Goal: Task Accomplishment & Management: Manage account settings

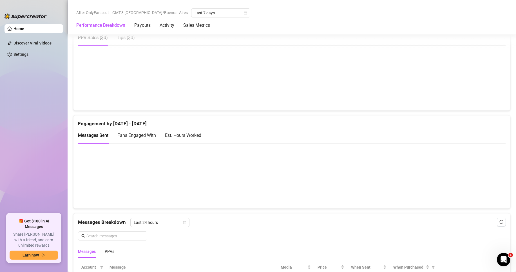
scroll to position [338, 0]
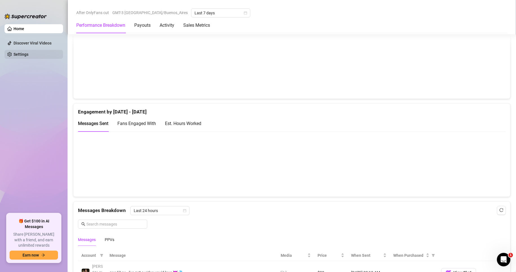
click at [26, 56] on link "Settings" at bounding box center [21, 54] width 15 height 5
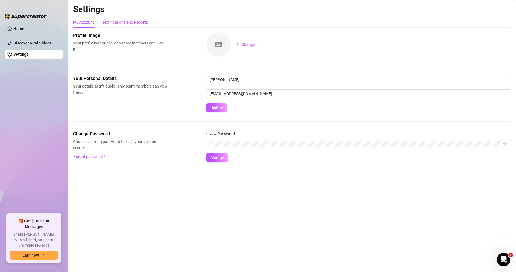
click at [122, 25] on div "Notifications and Reports" at bounding box center [125, 22] width 45 height 6
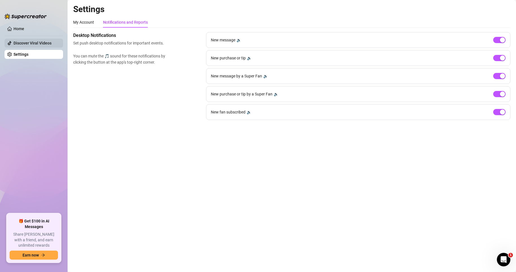
click at [23, 45] on link "Discover Viral Videos" at bounding box center [33, 43] width 38 height 5
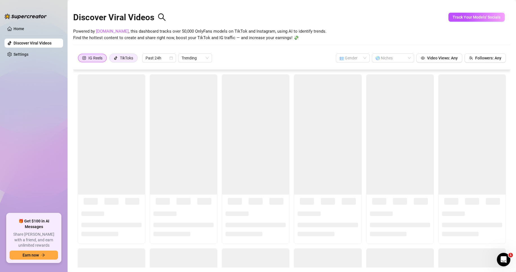
click at [115, 59] on icon "tik-tok" at bounding box center [115, 58] width 3 height 4
click at [111, 59] on input "TikToks" at bounding box center [111, 59] width 0 height 0
click at [99, 56] on div "IG Reels" at bounding box center [95, 58] width 14 height 8
click at [79, 59] on input "IG Reels" at bounding box center [79, 59] width 0 height 0
click at [129, 57] on div "TikToks" at bounding box center [126, 58] width 13 height 8
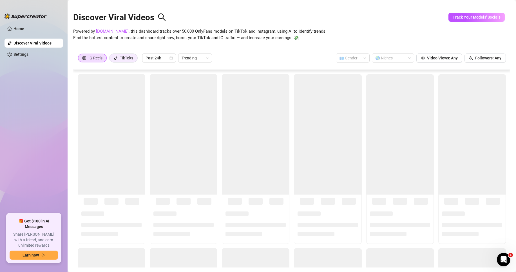
click at [111, 59] on input "TikToks" at bounding box center [111, 59] width 0 height 0
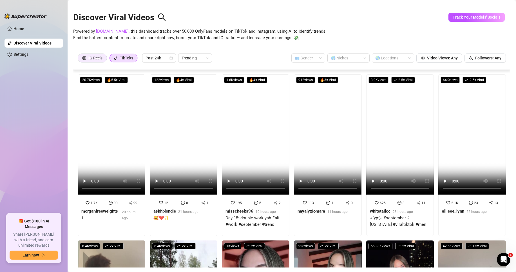
click at [101, 56] on div "IG Reels" at bounding box center [95, 58] width 14 height 8
click at [79, 59] on input "IG Reels" at bounding box center [79, 59] width 0 height 0
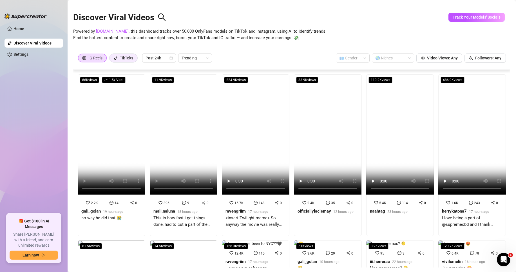
click at [119, 58] on div "TikToks" at bounding box center [123, 58] width 19 height 8
click at [111, 59] on input "TikToks" at bounding box center [111, 59] width 0 height 0
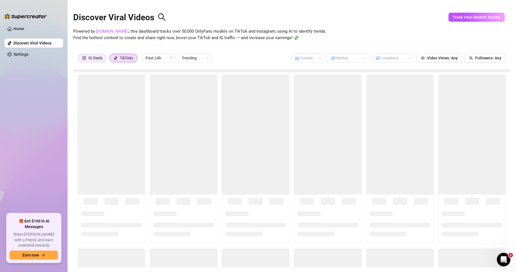
click at [97, 58] on div "IG Reels" at bounding box center [95, 58] width 14 height 8
click at [79, 59] on input "IG Reels" at bounding box center [79, 59] width 0 height 0
